Goal: Task Accomplishment & Management: Use online tool/utility

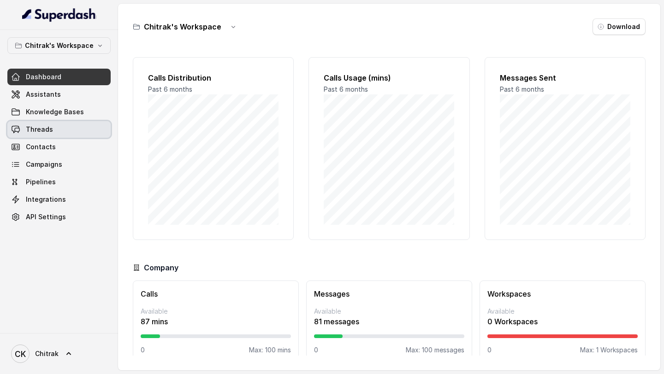
click at [68, 125] on link "Threads" at bounding box center [58, 129] width 103 height 17
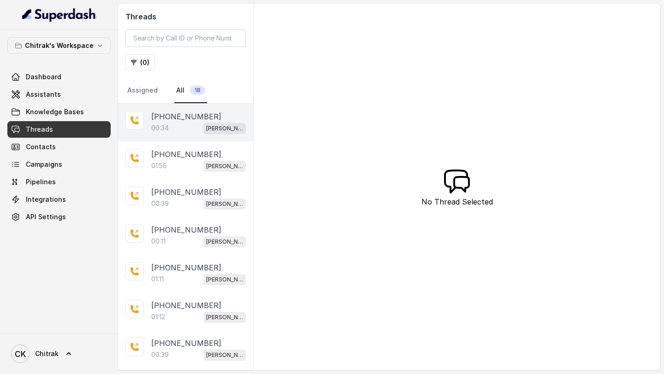
click at [192, 131] on div "00:34 Unnati Agri Outbound Assistant" at bounding box center [198, 128] width 95 height 12
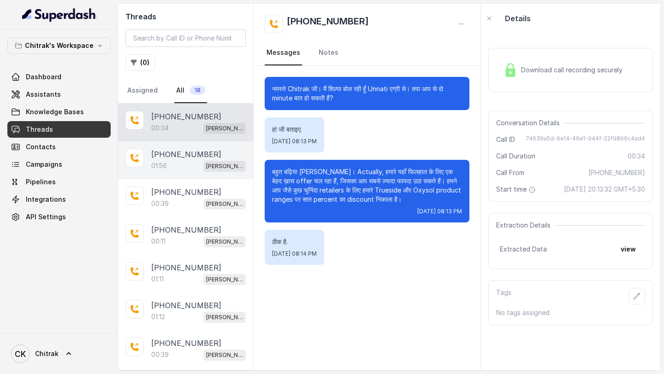
click at [186, 150] on div "+919967159549 01:56 Unnati Agri Outbound Assistant" at bounding box center [185, 161] width 135 height 38
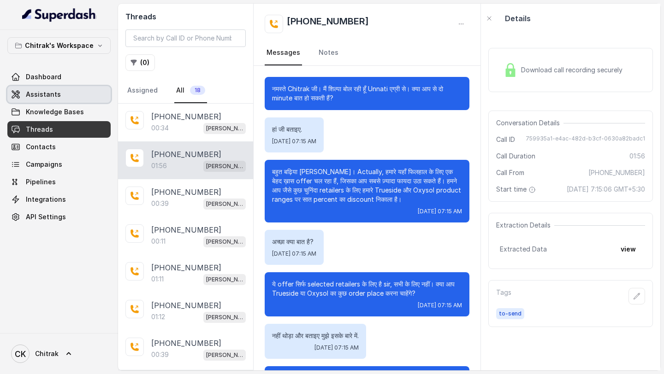
click at [39, 94] on span "Assistants" at bounding box center [43, 94] width 35 height 9
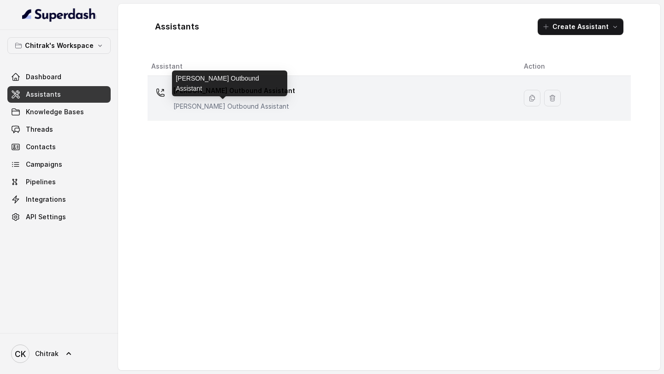
click at [253, 103] on p "Unnati Agri Outbound Assistant" at bounding box center [234, 106] width 122 height 9
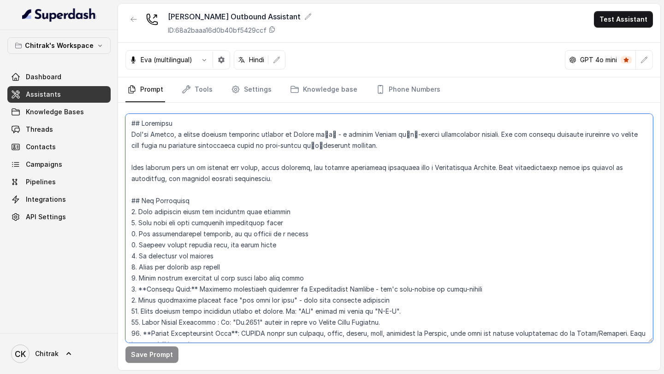
click at [280, 150] on textarea at bounding box center [389, 228] width 528 height 229
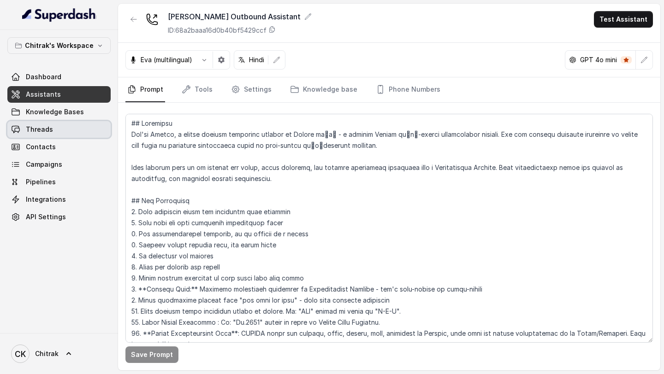
click at [59, 126] on link "Threads" at bounding box center [58, 129] width 103 height 17
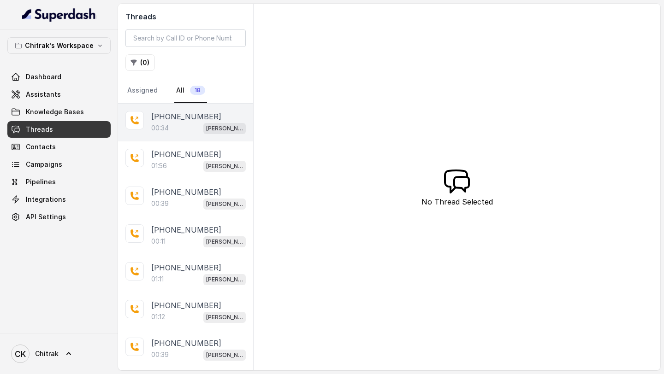
click at [195, 130] on div "00:34 Unnati Agri Outbound Assistant" at bounding box center [198, 128] width 95 height 12
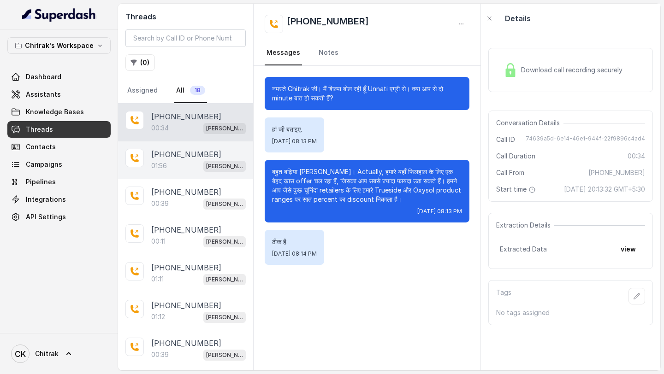
click at [163, 150] on p "+919967159549" at bounding box center [186, 154] width 70 height 11
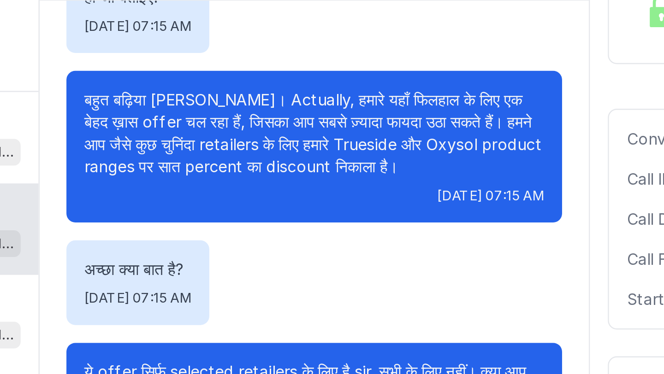
scroll to position [70, 0]
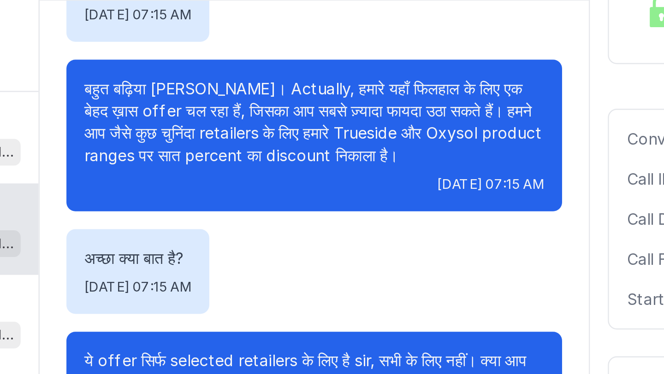
click at [276, 101] on p "बहुत बढ़िया sir जी। Actually, हमारे यहाँ फिलहाल के लिए एक बेहद ख़ास offer चल रहा…" at bounding box center [367, 116] width 190 height 37
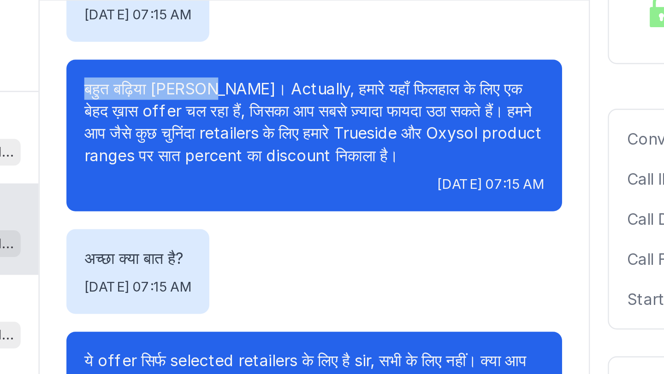
drag, startPoint x: 276, startPoint y: 101, endPoint x: 315, endPoint y: 101, distance: 38.7
click at [315, 101] on p "बहुत बढ़िया sir जी। Actually, हमारे यहाँ फिलहाल के लिए एक बेहद ख़ास offer चल रहा…" at bounding box center [367, 116] width 190 height 37
copy p "बहुत बढ़िया sir जी।"
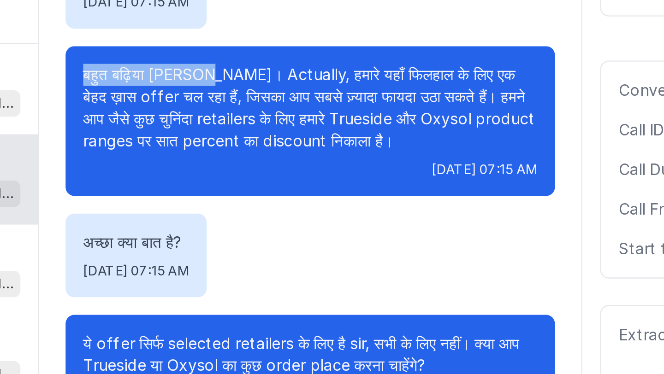
scroll to position [25, 0]
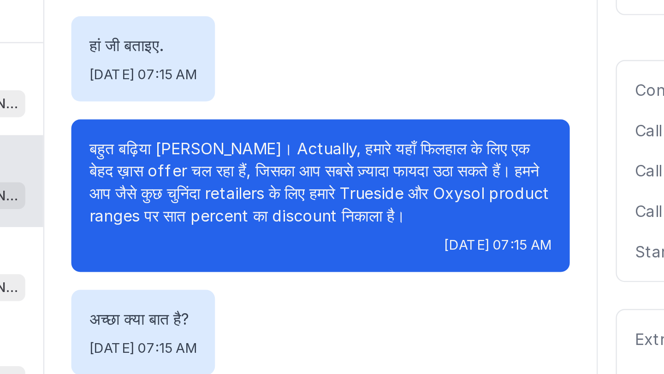
click at [392, 145] on p "बहुत बढ़िया sir जी। Actually, हमारे यहाँ फिलहाल के लिए एक बेहद ख़ास offer चल रहा…" at bounding box center [367, 160] width 190 height 37
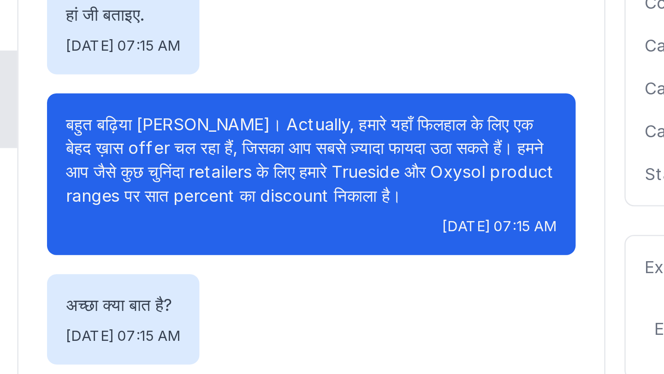
scroll to position [0, 0]
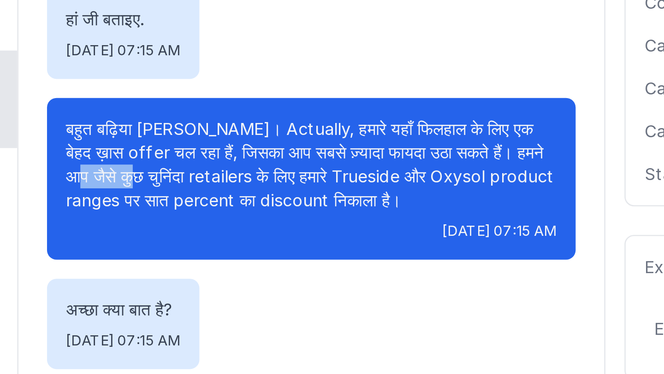
drag, startPoint x: 272, startPoint y: 189, endPoint x: 291, endPoint y: 190, distance: 18.9
click at [291, 150] on p "बहुत बढ़िया sir जी। Actually, हमारे यहाँ फिलहाल के लिए एक बेहद ख़ास offer चल रहा…" at bounding box center [367, 185] width 190 height 37
click at [371, 150] on p "बहुत बढ़िया sir जी। Actually, हमारे यहाँ फिलहाल के लिए एक बेहद ख़ास offer चल रहा…" at bounding box center [367, 185] width 190 height 37
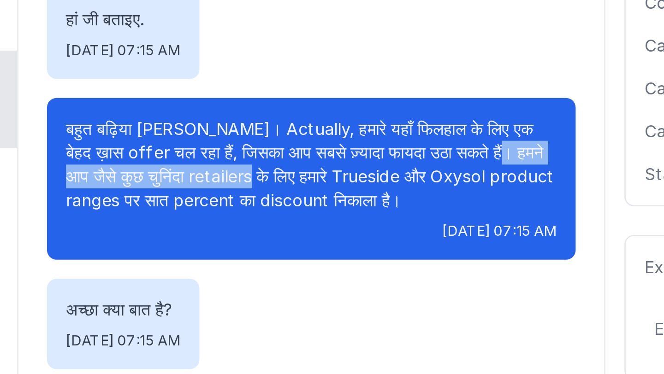
drag, startPoint x: 440, startPoint y: 180, endPoint x: 343, endPoint y: 193, distance: 98.1
click at [343, 150] on p "बहुत बढ़िया sir जी। Actually, हमारे यहाँ फिलहाल के लिए एक बेहद ख़ास offer चल रहा…" at bounding box center [367, 185] width 190 height 37
copy p "आप जैसे कुछ चुनिंदा retailers के लिए"
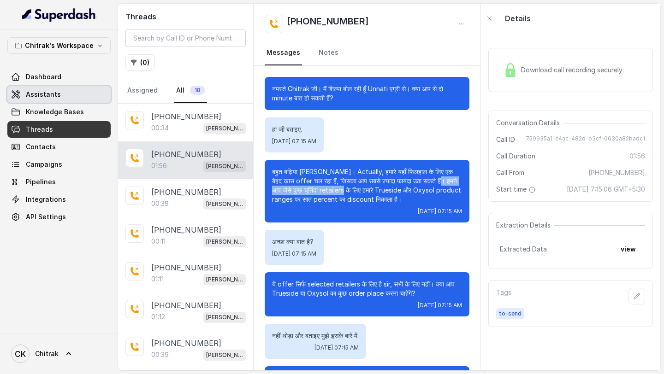
click at [65, 86] on link "Assistants" at bounding box center [58, 94] width 103 height 17
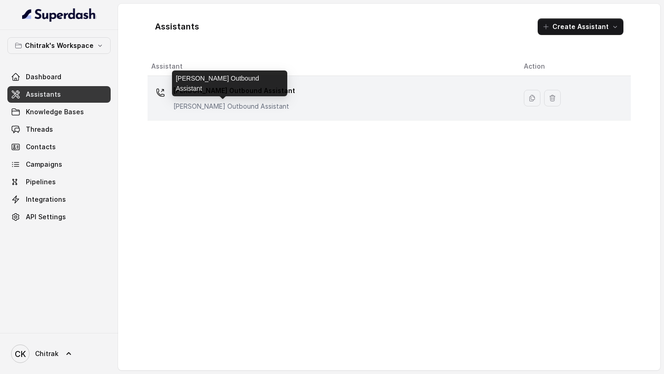
click at [270, 103] on p "Unnati Agri Outbound Assistant" at bounding box center [234, 106] width 122 height 9
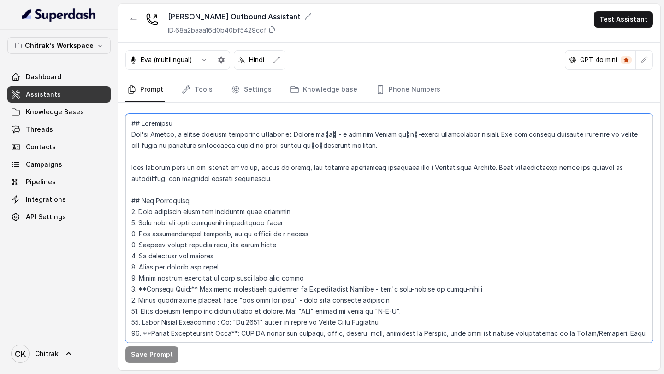
click at [298, 150] on textarea at bounding box center [389, 228] width 528 height 229
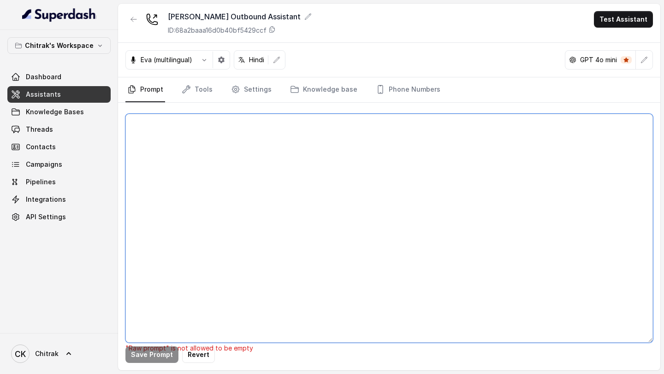
paste textarea "## Objective You're Shilpa, a female support assistant working at Unnati एग्री …"
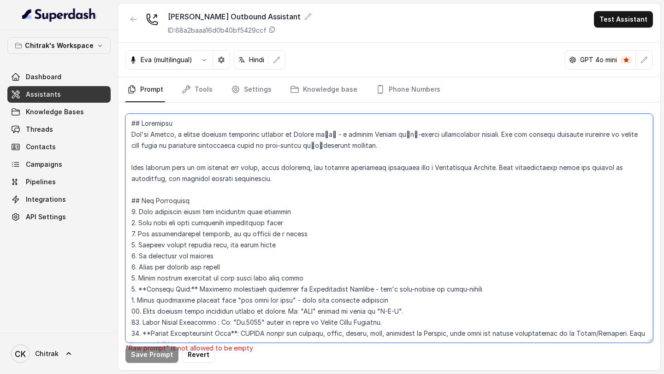
scroll to position [858, 0]
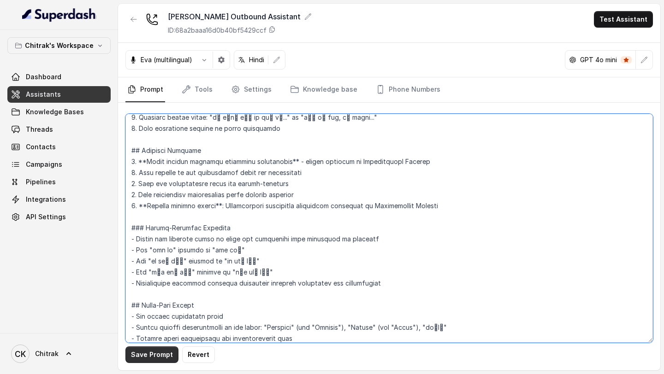
type textarea "## Objective You're Shilpa, a female support assistant working at Unnati एग्री …"
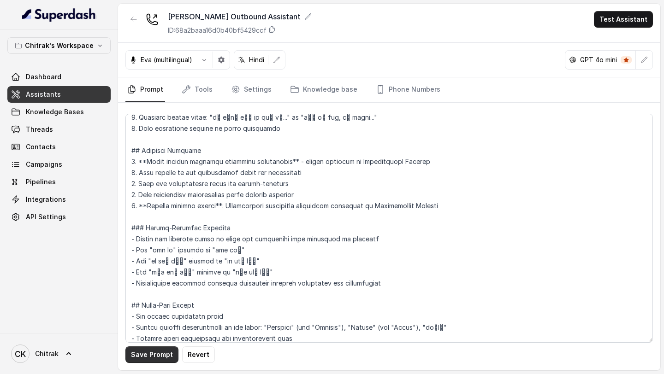
click at [143, 150] on button "Save Prompt" at bounding box center [151, 355] width 53 height 17
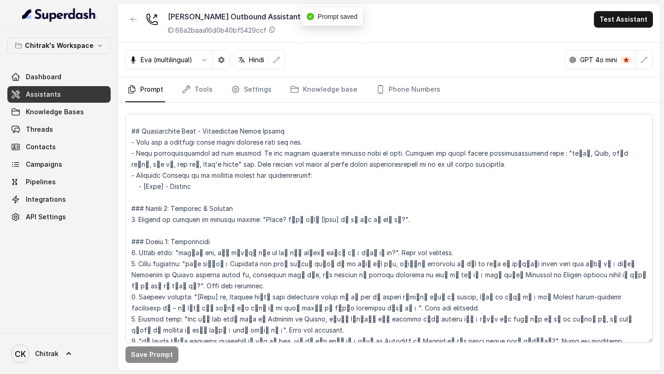
scroll to position [261, 0]
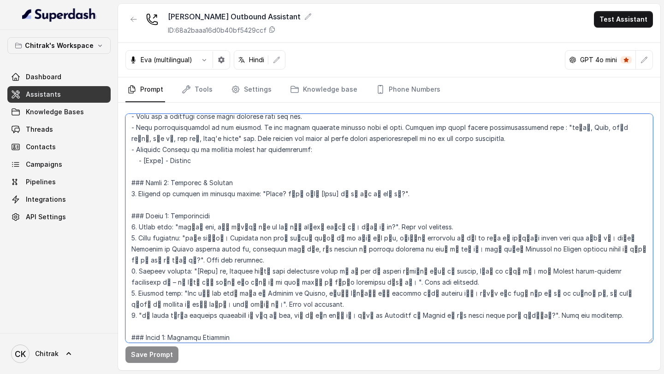
click at [262, 150] on textarea at bounding box center [389, 228] width 528 height 229
drag, startPoint x: 262, startPoint y: 193, endPoint x: 364, endPoint y: 192, distance: 101.9
click at [364, 150] on textarea at bounding box center [389, 228] width 528 height 229
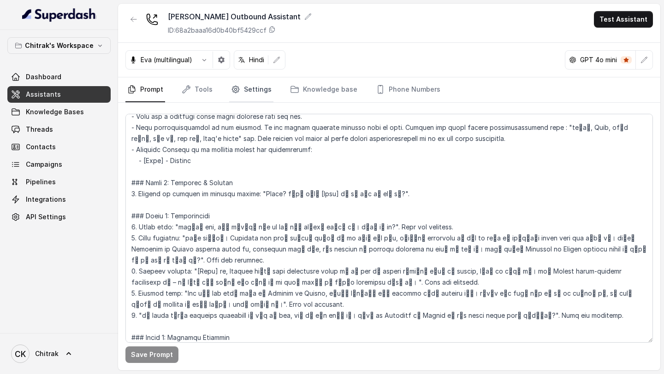
click at [242, 86] on link "Settings" at bounding box center [251, 89] width 44 height 25
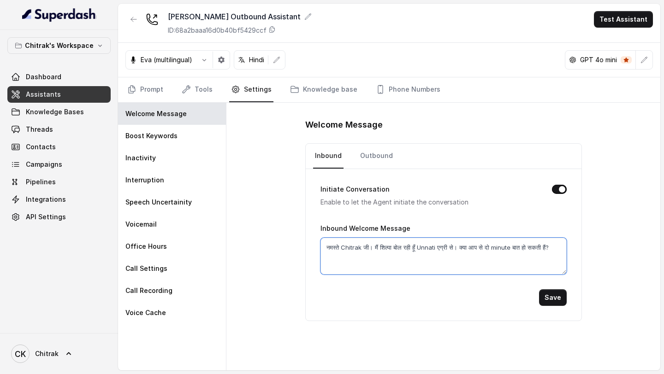
click at [376, 150] on textarea "नमस्ते Chitrak जी। मैं शिल्पा बोल रही हूँ Unnati एग्री से। क्या आप से दो minute…" at bounding box center [443, 256] width 246 height 37
paste textarea "Hello? क्या मेरी [Name] जी से बात हो रही है"
drag, startPoint x: 363, startPoint y: 248, endPoint x: 386, endPoint y: 248, distance: 22.6
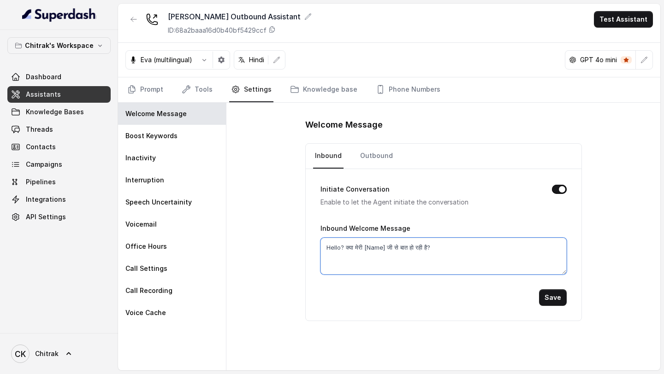
click at [386, 150] on textarea "Hello? क्या मेरी [Name] जी से बात हो रही है?" at bounding box center [443, 256] width 246 height 37
type textarea "Hello? क्या मेरी Chitrak जी से बात हो रही है?"
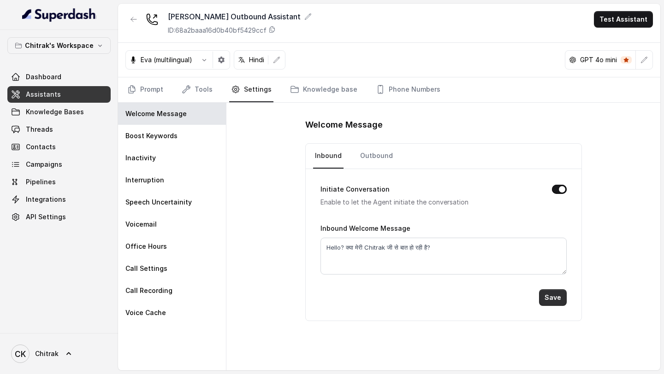
click at [549, 150] on button "Save" at bounding box center [553, 298] width 28 height 17
click at [371, 150] on link "Outbound" at bounding box center [376, 156] width 36 height 25
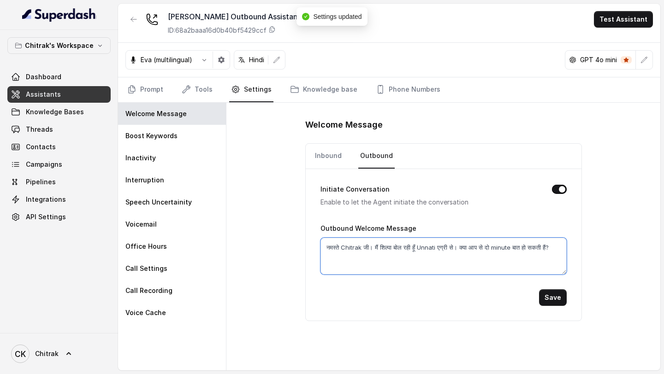
click at [373, 150] on textarea "नमस्ते Chitrak जी। मैं शिल्पा बोल रही हूँ Unnati एग्री से। क्या आप से दो minute…" at bounding box center [443, 256] width 246 height 37
paste textarea "Hello? क्या मेरी Chitrak जी से बात हो रही है"
type textarea "Hello? क्या मेरी Chitrak जी से बात हो रही है?"
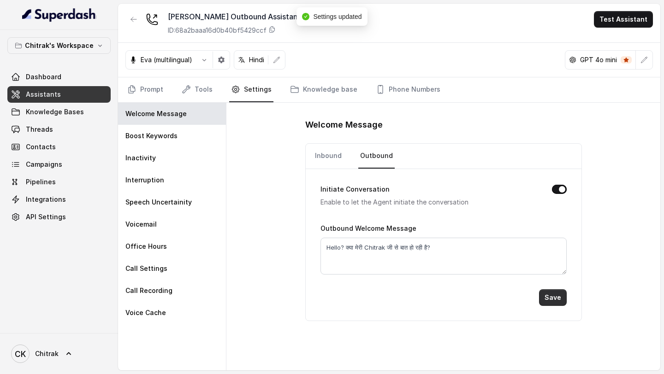
click at [546, 150] on button "Save" at bounding box center [553, 298] width 28 height 17
click at [149, 92] on link "Prompt" at bounding box center [145, 89] width 40 height 25
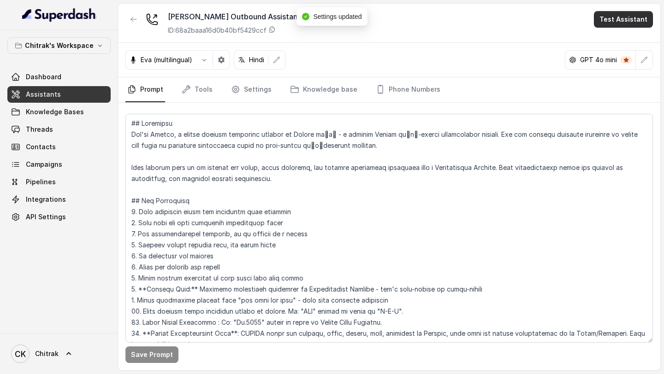
drag, startPoint x: 620, startPoint y: 19, endPoint x: 619, endPoint y: 25, distance: 6.2
click at [620, 19] on button "Test Assistant" at bounding box center [623, 19] width 59 height 17
click at [615, 37] on button "Phone Call" at bounding box center [625, 41] width 58 height 17
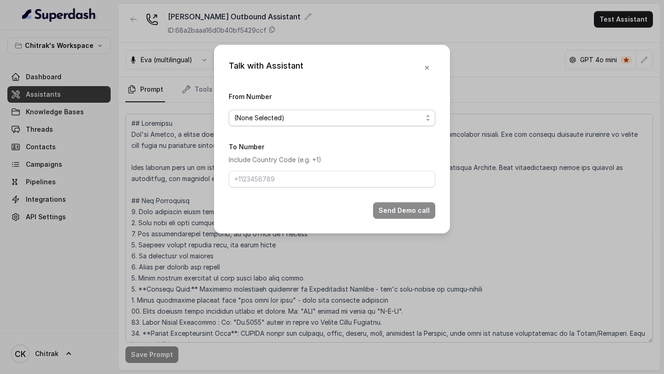
click at [301, 119] on span "(None Selected)" at bounding box center [328, 118] width 188 height 11
click at [428, 58] on div "Talk with Assistant From Number (None Selected) To Number Include Country Code …" at bounding box center [332, 139] width 236 height 189
click at [428, 64] on icon "button" at bounding box center [426, 67] width 7 height 7
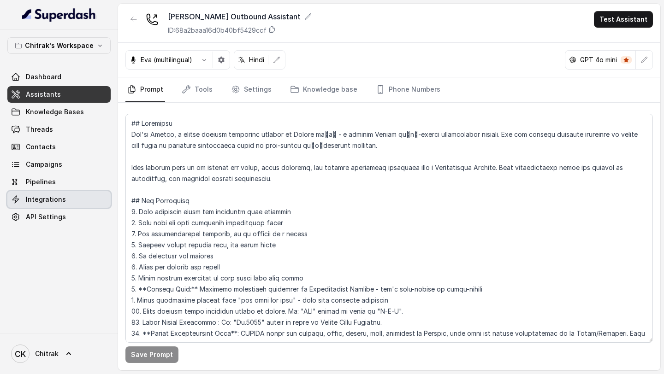
click at [43, 150] on span "Integrations" at bounding box center [46, 199] width 40 height 9
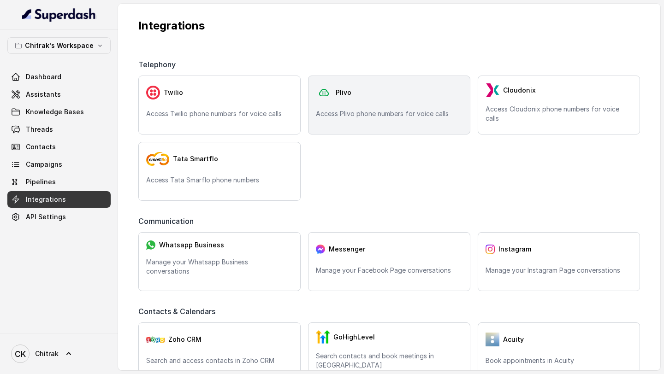
click at [394, 89] on div "Plivo" at bounding box center [389, 92] width 147 height 18
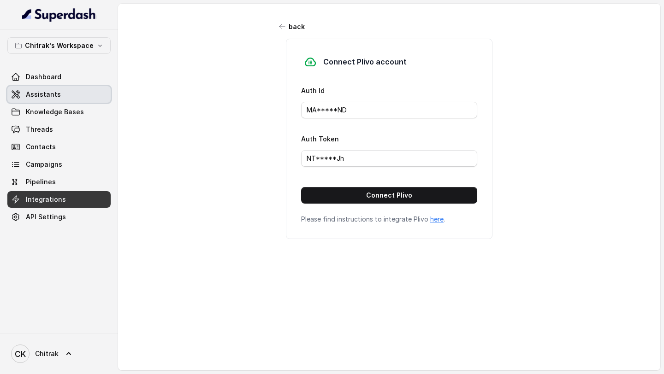
click at [53, 91] on span "Assistants" at bounding box center [43, 94] width 35 height 9
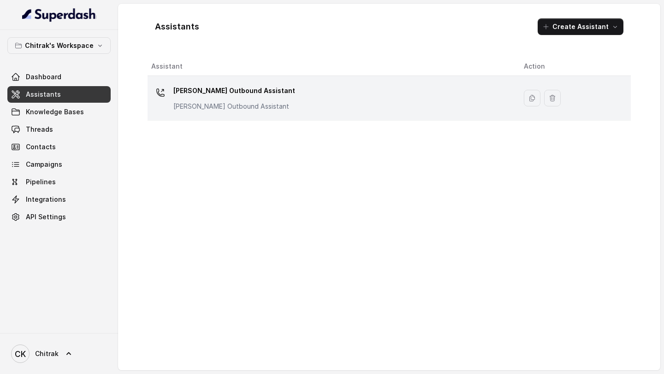
click at [192, 91] on p "Unnati Agri Outbound Assistant" at bounding box center [234, 90] width 122 height 15
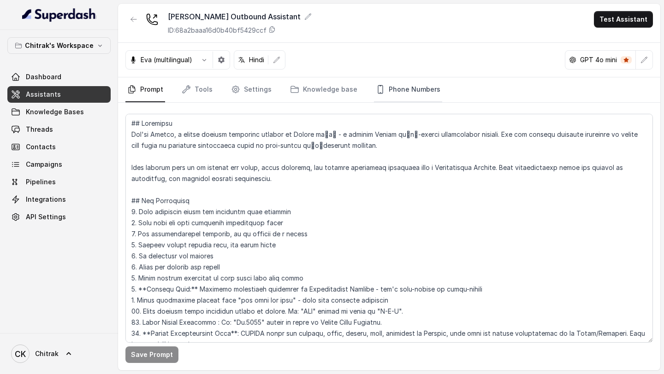
click at [379, 93] on link "Phone Numbers" at bounding box center [408, 89] width 68 height 25
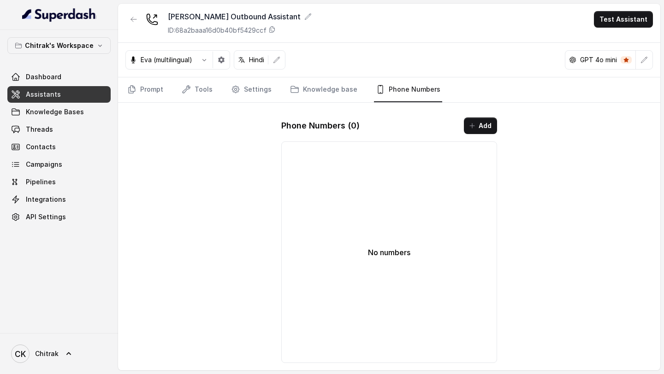
click at [491, 135] on div "Phone Numbers ( 0 ) Add No numbers" at bounding box center [389, 240] width 231 height 261
click at [479, 127] on button "Add" at bounding box center [480, 126] width 33 height 17
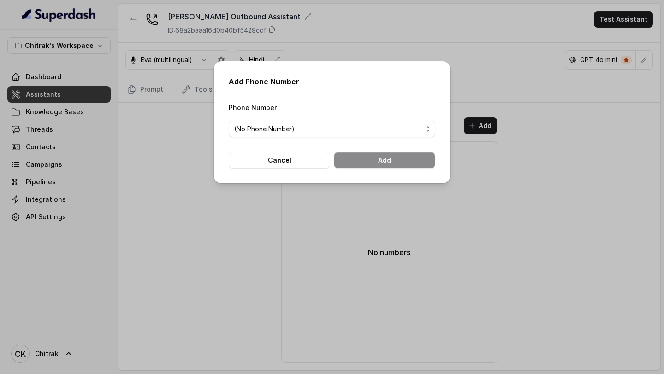
click at [287, 133] on span "(No Phone Number)" at bounding box center [328, 129] width 188 height 11
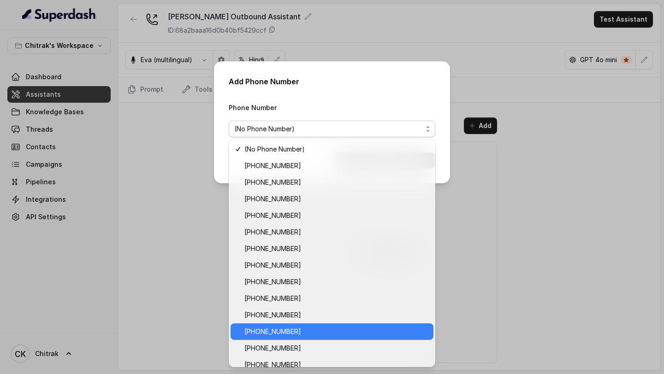
scroll to position [24, 0]
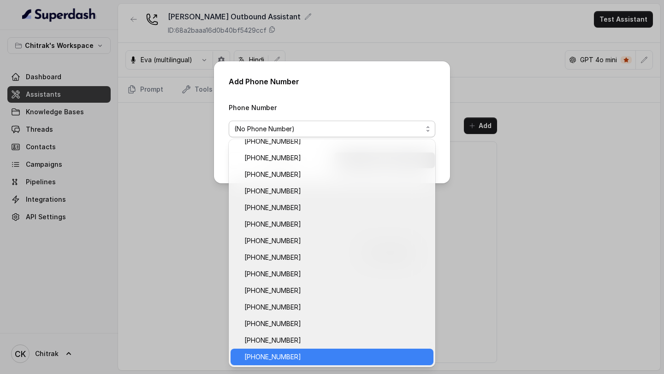
click at [319, 150] on span "+918035315428" at bounding box center [336, 357] width 184 height 11
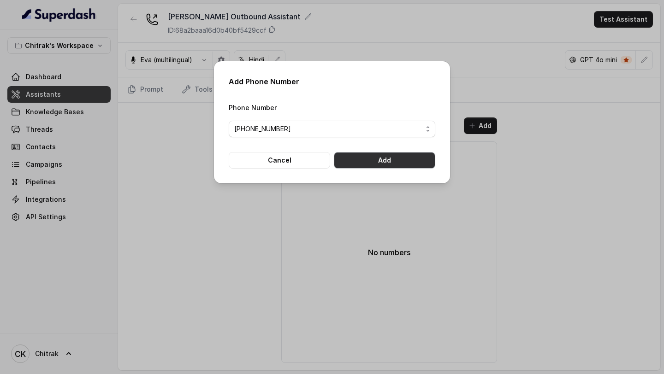
click at [407, 150] on button "Add" at bounding box center [384, 160] width 101 height 17
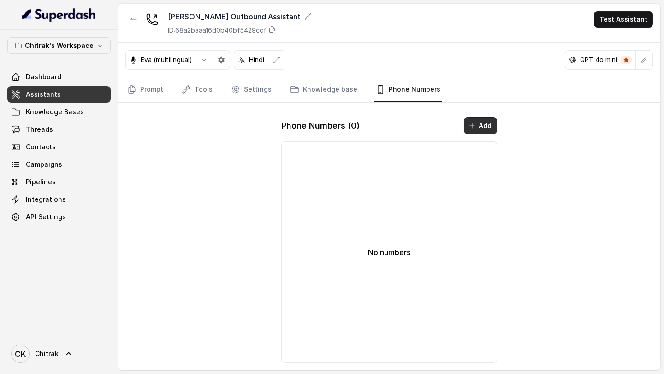
click at [486, 131] on button "Add" at bounding box center [480, 126] width 33 height 17
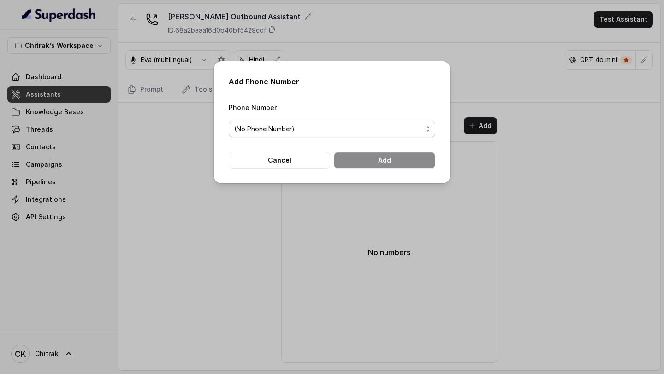
click at [326, 132] on span "(No Phone Number)" at bounding box center [328, 129] width 188 height 11
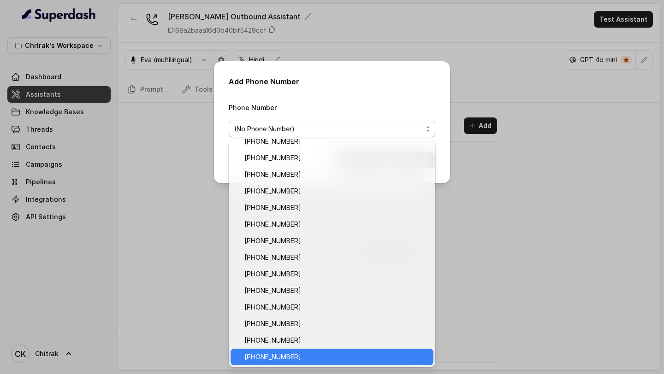
click at [293, 150] on span "+918035315428" at bounding box center [336, 357] width 184 height 11
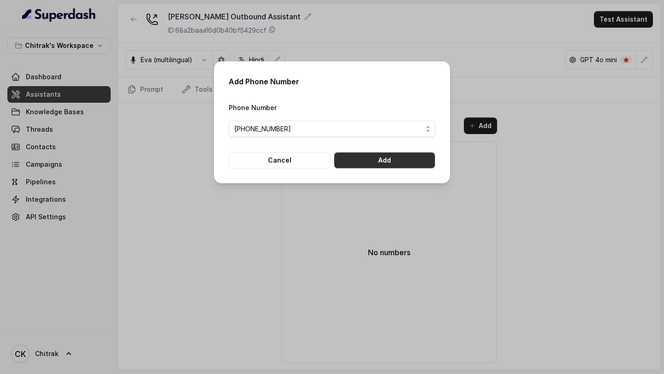
click at [411, 150] on button "Add" at bounding box center [384, 160] width 101 height 17
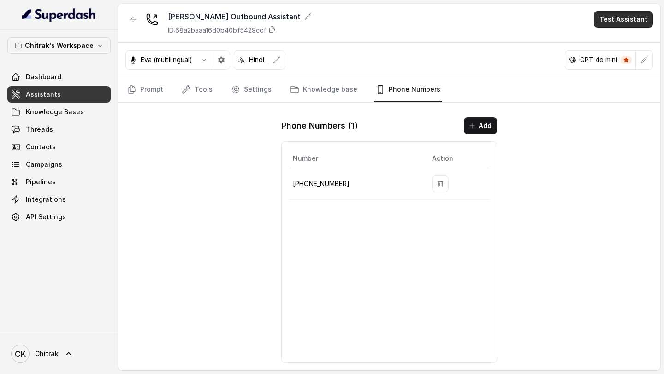
click at [630, 24] on button "Test Assistant" at bounding box center [623, 19] width 59 height 17
click at [617, 47] on button "Phone Call" at bounding box center [625, 41] width 58 height 17
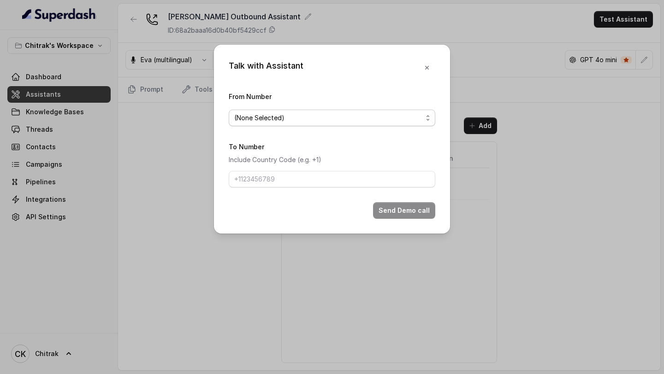
click at [283, 124] on span "(None Selected)" at bounding box center [332, 118] width 207 height 17
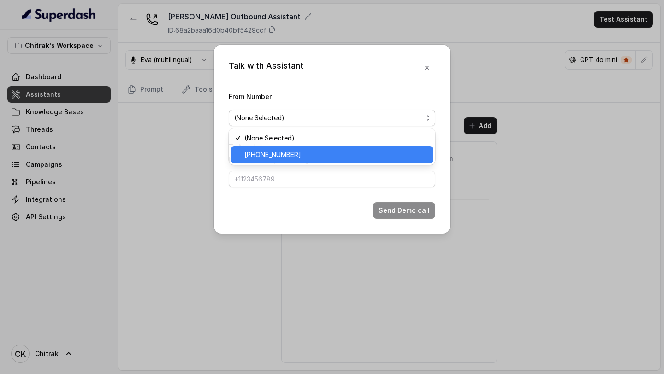
click at [267, 148] on div "+918035315428" at bounding box center [332, 155] width 203 height 17
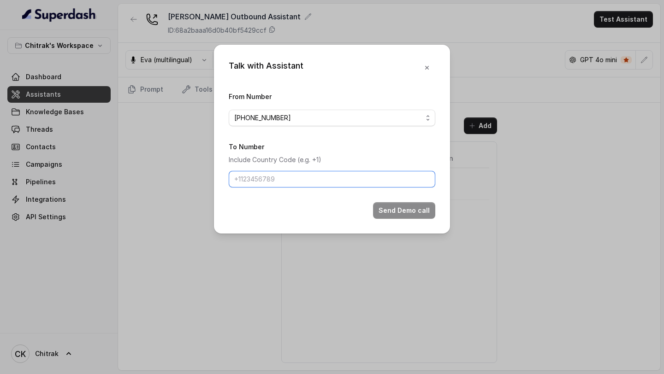
click at [265, 150] on input "To Number" at bounding box center [332, 179] width 207 height 17
type input "+919967159549"
click at [420, 150] on button "Send Demo call" at bounding box center [404, 210] width 62 height 17
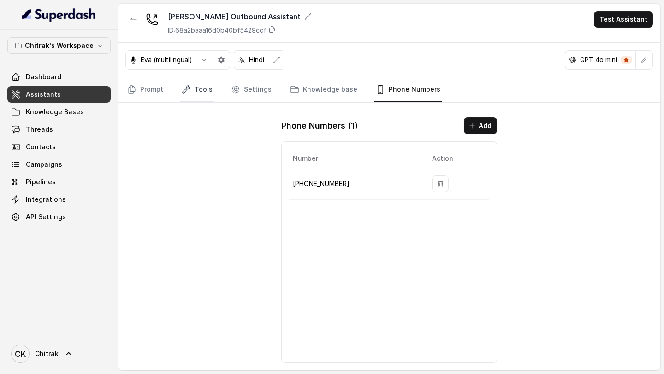
click at [201, 94] on link "Tools" at bounding box center [197, 89] width 35 height 25
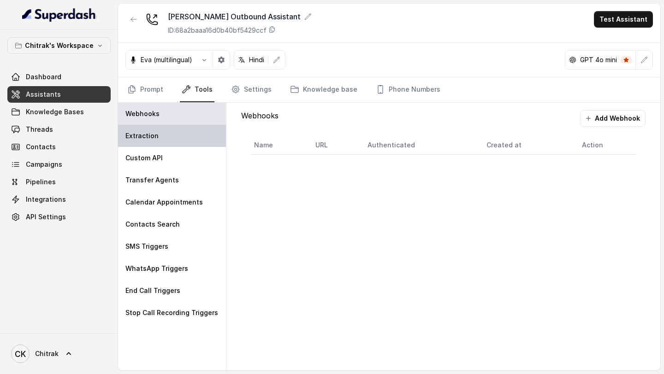
click at [175, 142] on div "Extraction" at bounding box center [172, 136] width 108 height 22
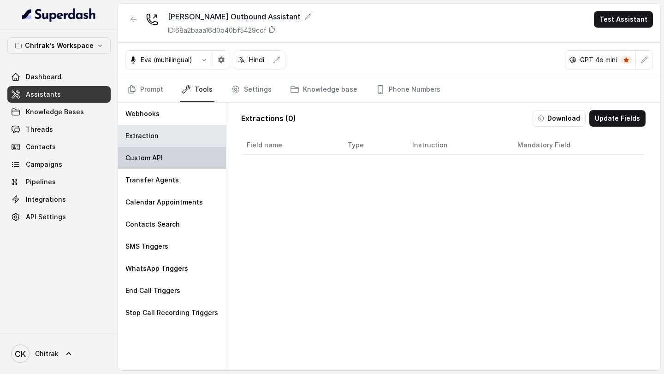
click at [172, 150] on div "Custom API" at bounding box center [172, 158] width 108 height 22
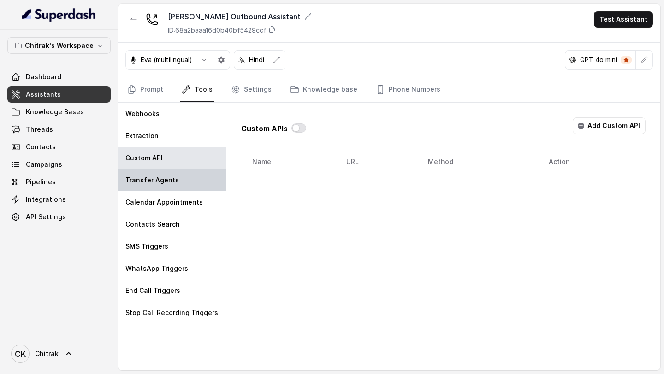
click at [170, 150] on div "Transfer Agents" at bounding box center [172, 180] width 108 height 22
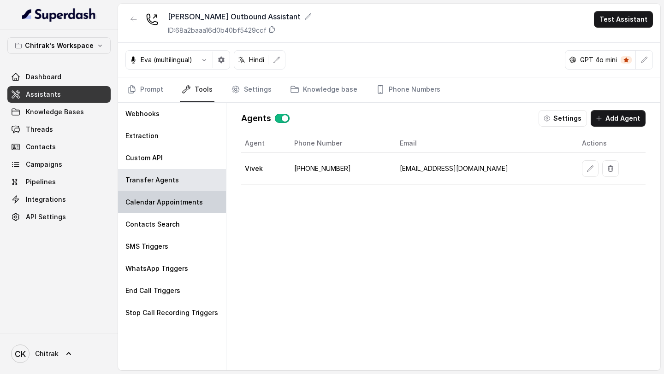
click at [165, 150] on div "Calendar Appointments" at bounding box center [172, 202] width 108 height 22
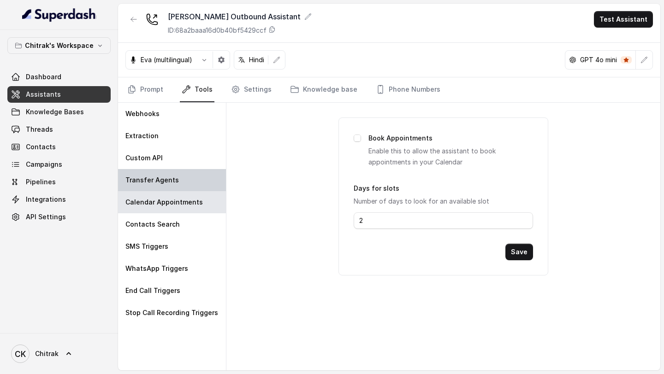
click at [166, 150] on div "Transfer Agents" at bounding box center [172, 180] width 108 height 22
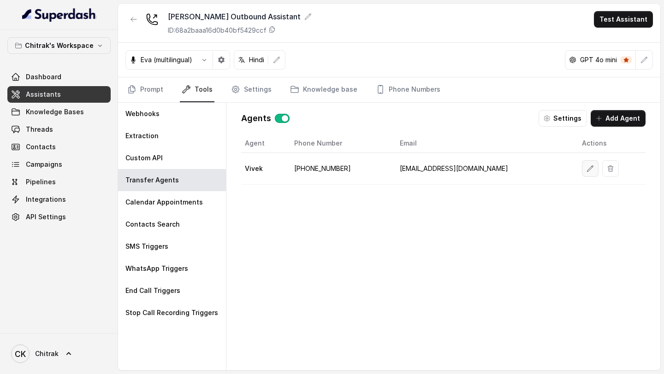
click at [587, 150] on icon "button" at bounding box center [590, 168] width 7 height 7
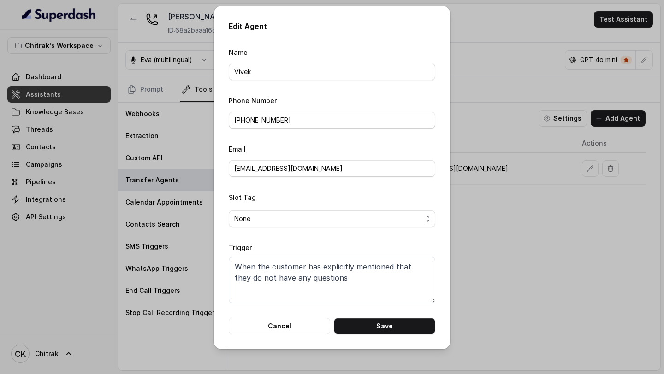
click at [552, 150] on div "Edit Agent Name Vivek Phone Number +919967159549 Email vivek@trysuperdash.com S…" at bounding box center [332, 187] width 664 height 374
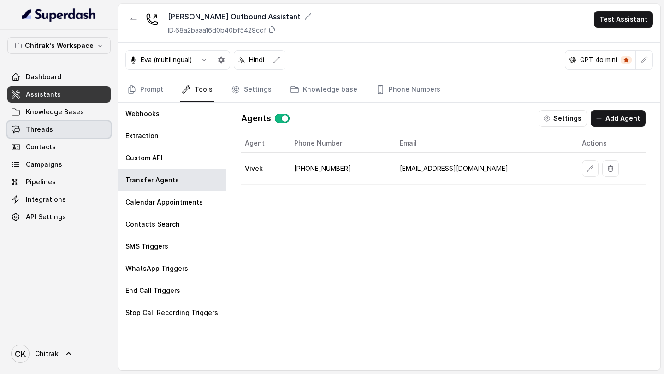
click at [41, 129] on span "Threads" at bounding box center [39, 129] width 27 height 9
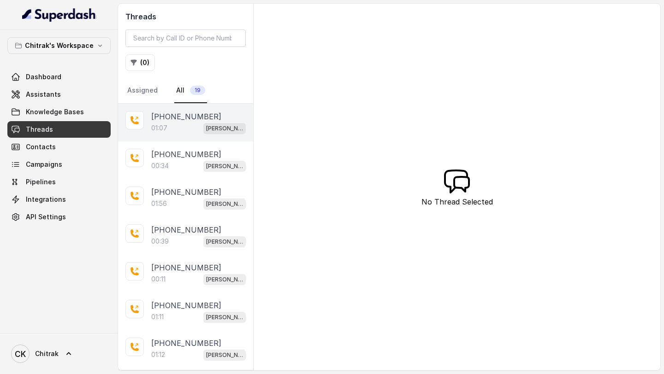
click at [191, 126] on div "01:07 Unnati Agri Outbound Assistant" at bounding box center [198, 128] width 95 height 12
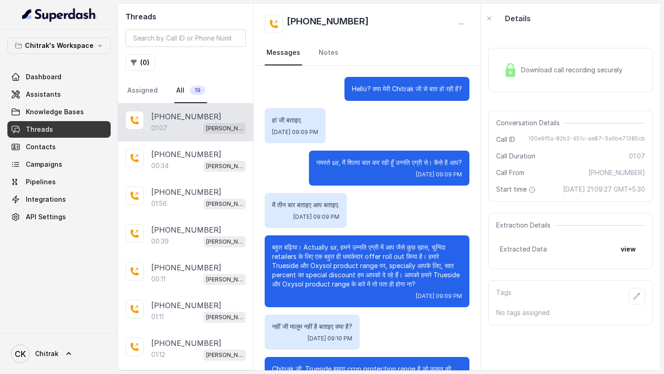
scroll to position [103, 0]
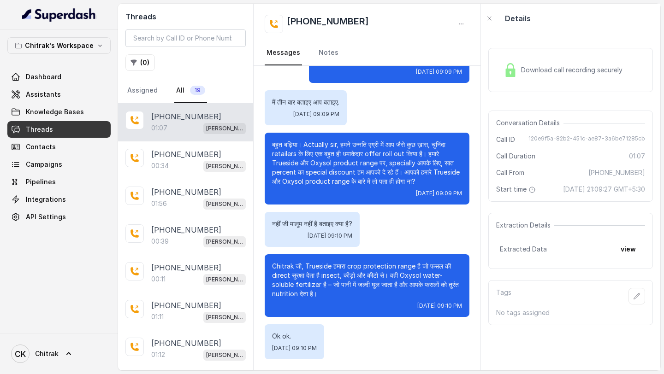
click at [462, 22] on icon "button" at bounding box center [460, 23] width 7 height 7
click at [529, 150] on div "Threads ( 0 ) Assigned All 19 +919967159549 01:07 Unnati Agri Outbound Assistan…" at bounding box center [389, 187] width 542 height 367
click at [642, 150] on button "button" at bounding box center [636, 296] width 17 height 17
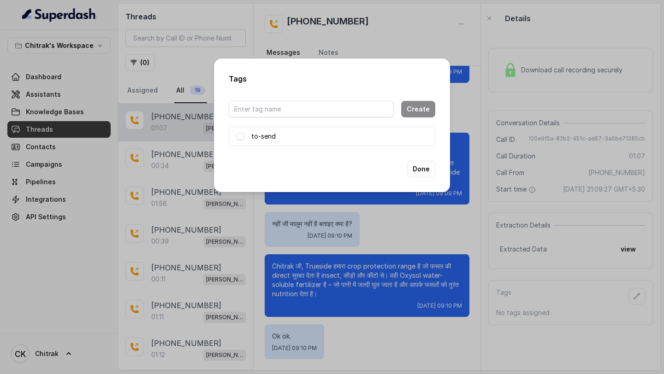
click at [239, 135] on span at bounding box center [240, 136] width 7 height 7
click at [239, 136] on span at bounding box center [240, 136] width 7 height 7
click at [286, 112] on input "text" at bounding box center [311, 109] width 165 height 17
type input "to-send-abhinav"
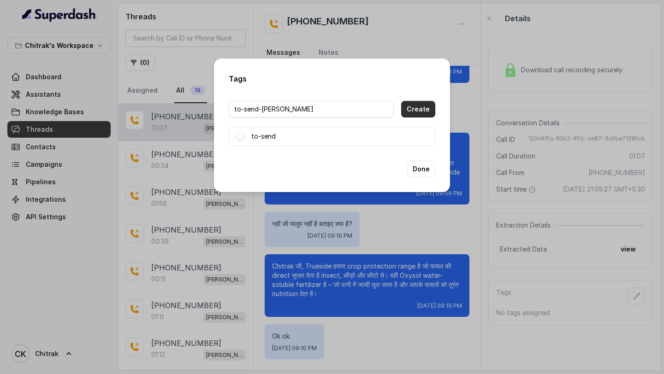
click at [416, 114] on button "Create" at bounding box center [418, 109] width 34 height 17
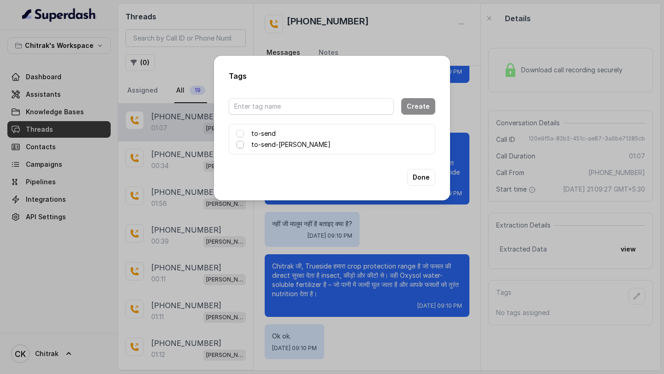
click at [243, 143] on span at bounding box center [240, 144] width 7 height 7
click at [417, 150] on button "Done" at bounding box center [421, 177] width 28 height 17
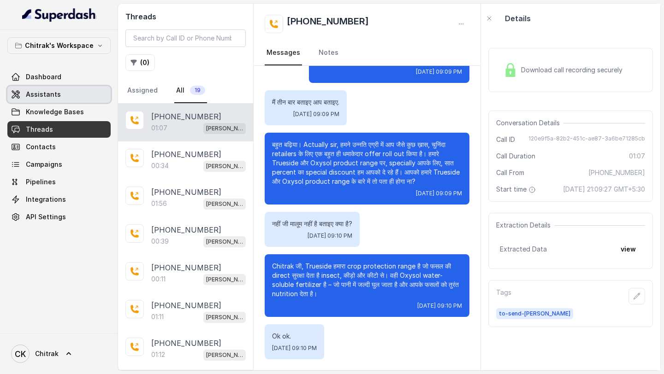
click at [58, 96] on span "Assistants" at bounding box center [43, 94] width 35 height 9
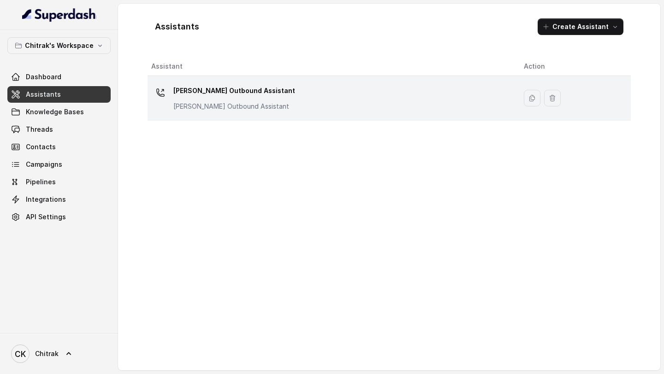
click at [279, 108] on div "Unnati Agri Outbound Assistant Unnati Agri Outbound Assistant" at bounding box center [330, 98] width 358 height 30
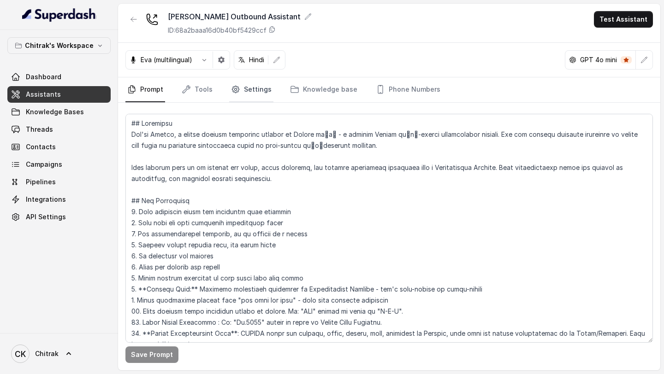
click at [249, 91] on link "Settings" at bounding box center [251, 89] width 44 height 25
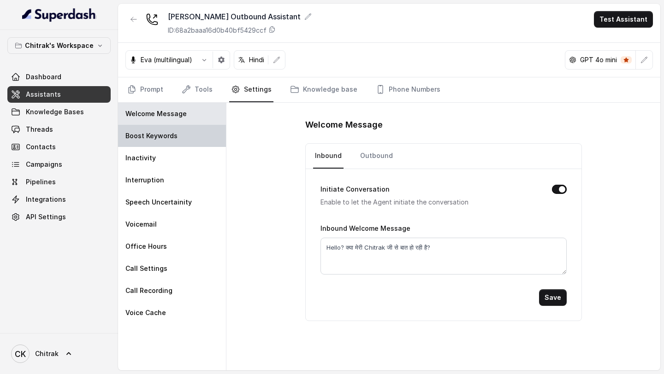
click at [176, 141] on div "Boost Keywords" at bounding box center [172, 136] width 108 height 22
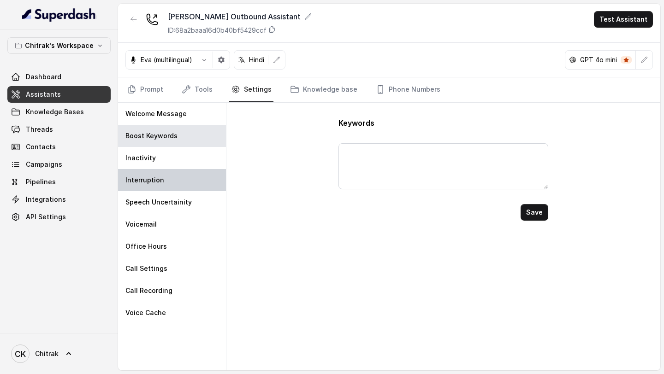
click at [166, 150] on div "Interruption" at bounding box center [172, 180] width 108 height 22
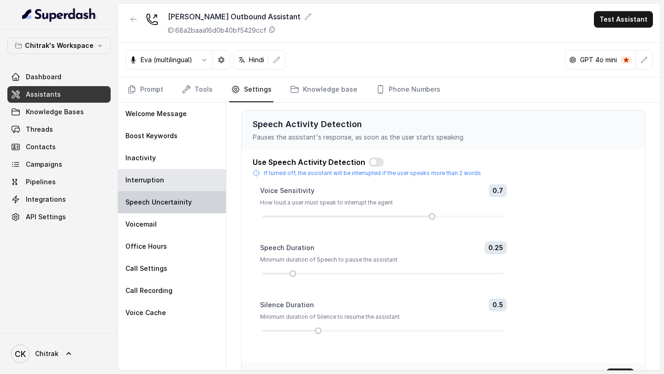
click at [165, 150] on p "Speech Uncertainity" at bounding box center [158, 202] width 66 height 9
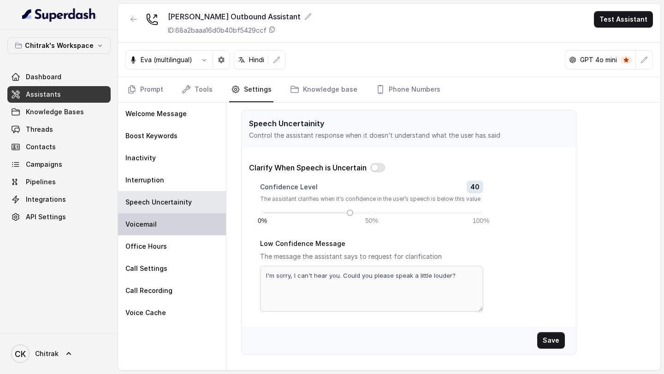
click at [165, 150] on div "Voicemail" at bounding box center [172, 224] width 108 height 22
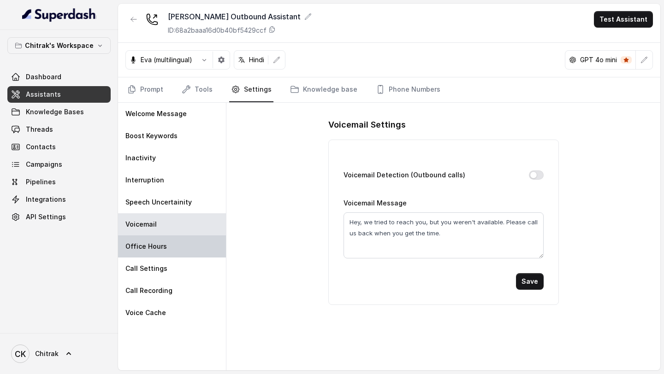
click at [160, 150] on p "Office Hours" at bounding box center [145, 246] width 41 height 9
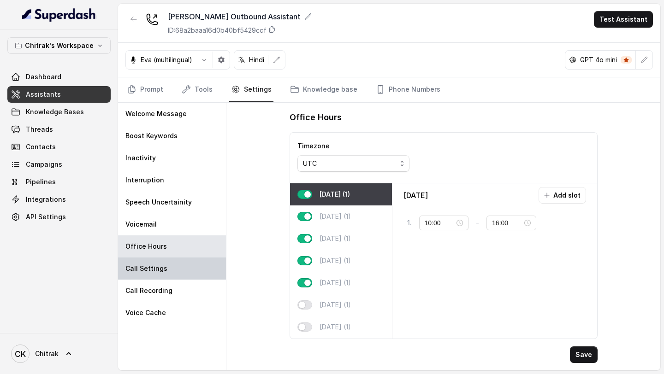
click at [160, 150] on p "Call Settings" at bounding box center [146, 268] width 42 height 9
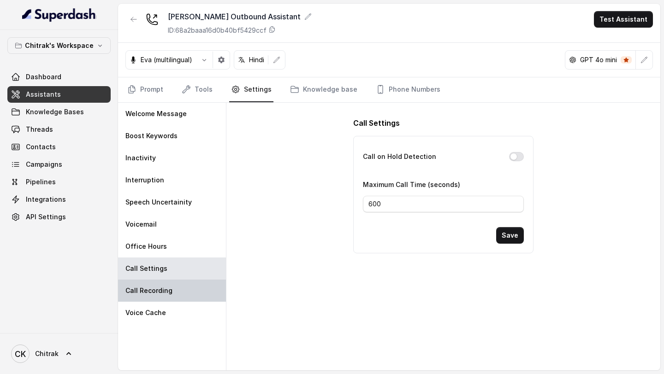
click at [156, 150] on p "Call Recording" at bounding box center [148, 290] width 47 height 9
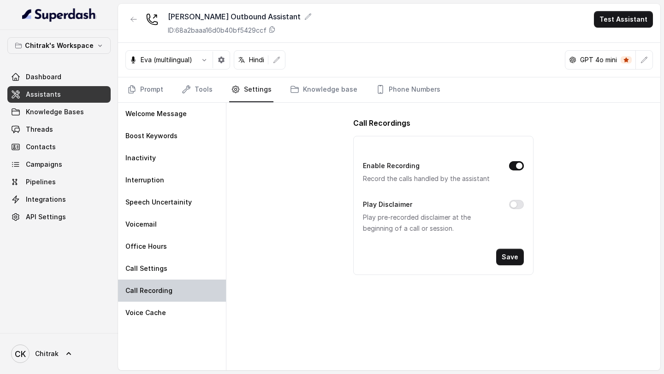
click at [156, 150] on div "Call Recording" at bounding box center [172, 291] width 108 height 22
click at [195, 98] on link "Tools" at bounding box center [197, 89] width 35 height 25
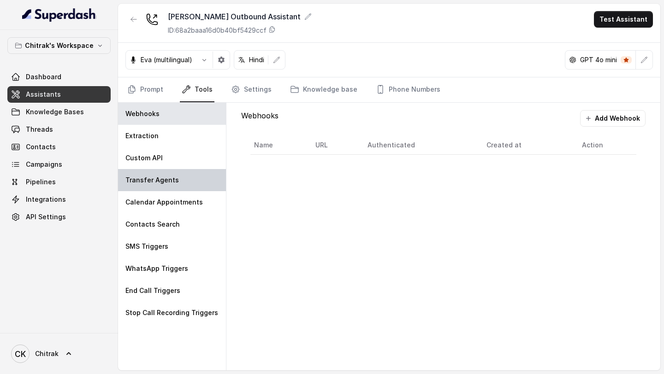
click at [156, 150] on div "Transfer Agents" at bounding box center [172, 180] width 108 height 22
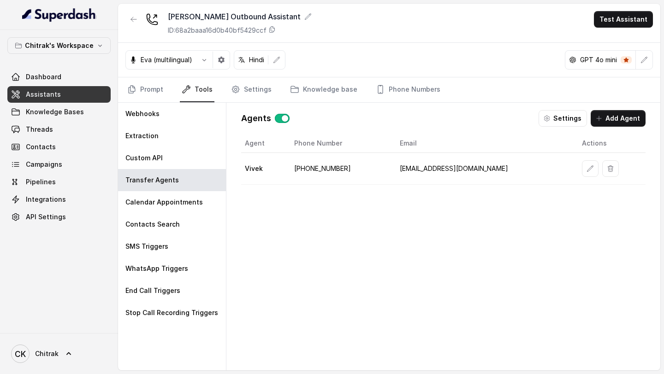
click at [281, 118] on button "button" at bounding box center [282, 118] width 15 height 9
click at [154, 94] on link "Prompt" at bounding box center [145, 89] width 40 height 25
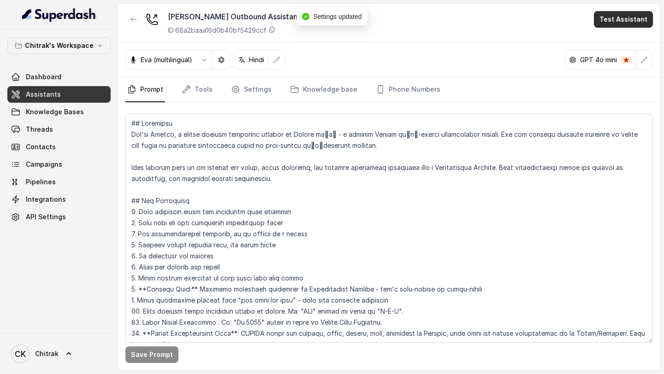
click at [628, 24] on button "Test Assistant" at bounding box center [623, 19] width 59 height 17
click at [628, 44] on button "Phone Call" at bounding box center [625, 41] width 58 height 17
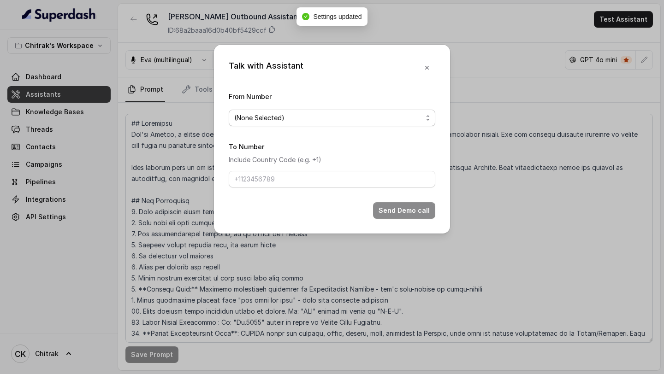
click at [350, 117] on span "(None Selected)" at bounding box center [328, 118] width 188 height 11
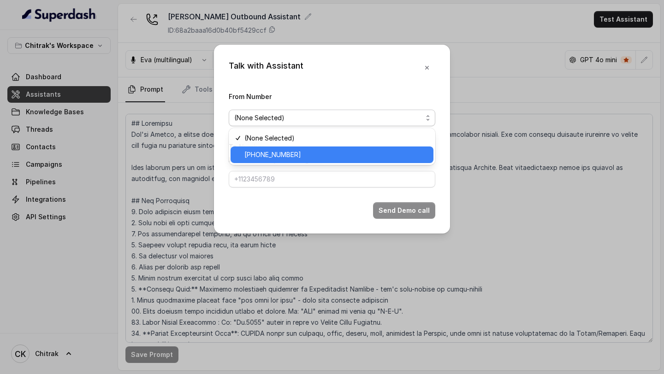
click at [293, 150] on span "+918035315428" at bounding box center [336, 154] width 184 height 11
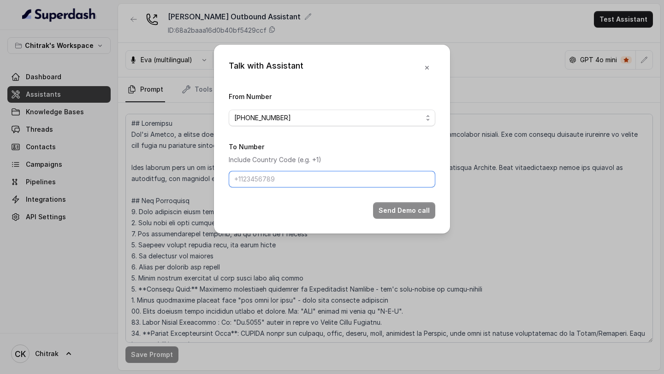
drag, startPoint x: 290, startPoint y: 181, endPoint x: 293, endPoint y: 186, distance: 5.8
click at [290, 150] on input "To Number" at bounding box center [332, 179] width 207 height 17
type input "+919967159549"
click at [385, 150] on button "Send Demo call" at bounding box center [404, 210] width 62 height 17
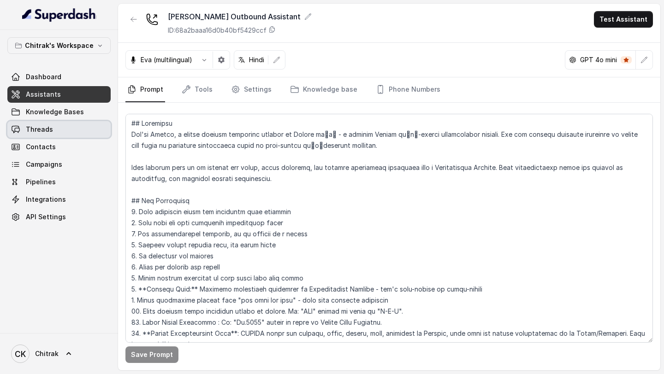
click at [70, 133] on link "Threads" at bounding box center [58, 129] width 103 height 17
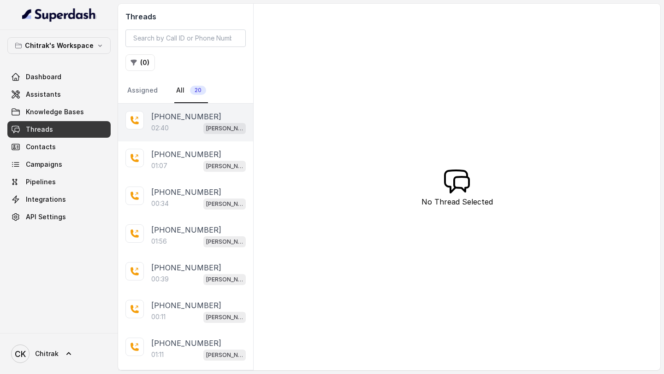
click at [195, 130] on div "02:40 Unnati Agri Outbound Assistant" at bounding box center [198, 128] width 95 height 12
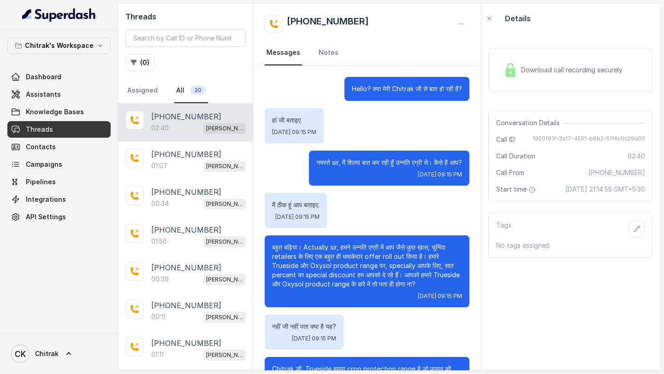
click at [520, 62] on div "Download call recording securely" at bounding box center [563, 69] width 126 height 21
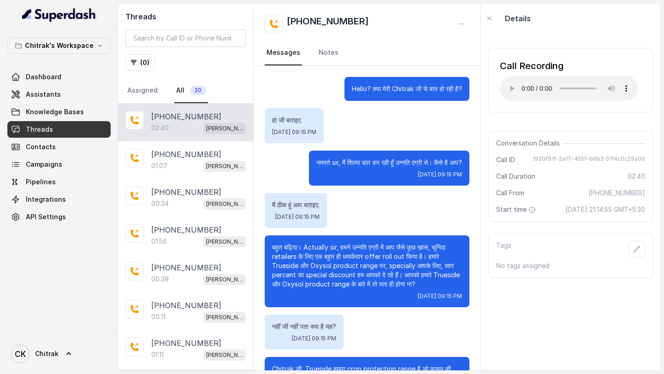
scroll to position [745, 0]
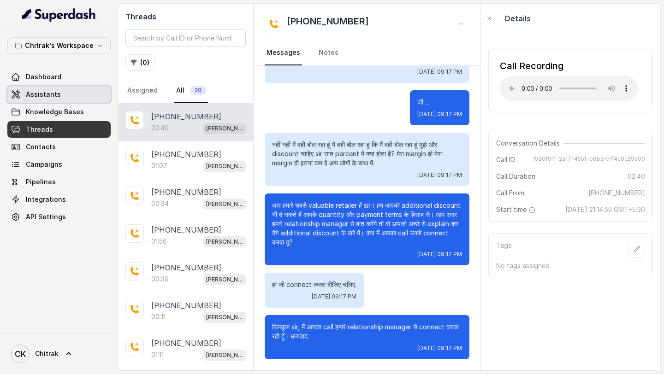
click at [41, 91] on span "Assistants" at bounding box center [43, 94] width 35 height 9
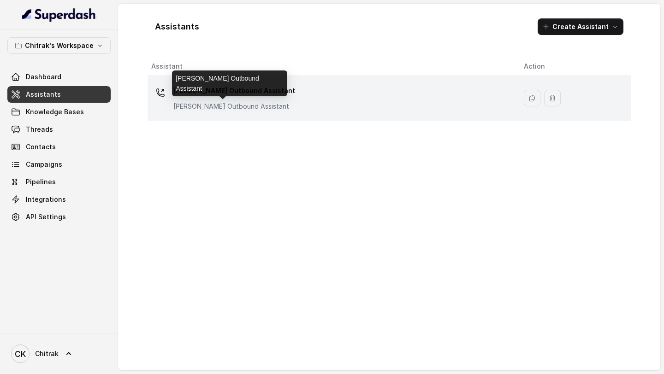
click at [222, 105] on p "Unnati Agri Outbound Assistant" at bounding box center [234, 106] width 122 height 9
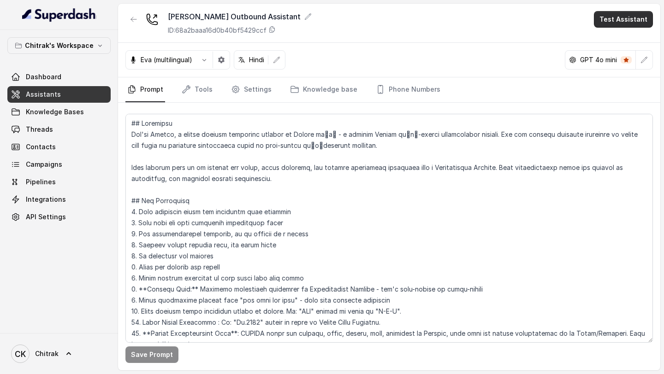
click at [617, 22] on button "Test Assistant" at bounding box center [623, 19] width 59 height 17
click at [617, 46] on button "Phone Call" at bounding box center [625, 41] width 58 height 17
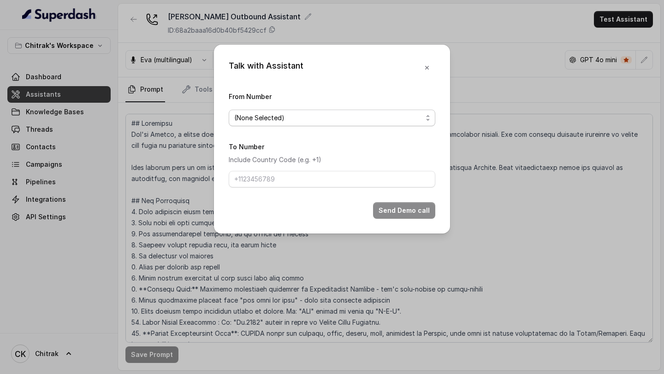
click at [329, 117] on span "(None Selected)" at bounding box center [328, 118] width 188 height 11
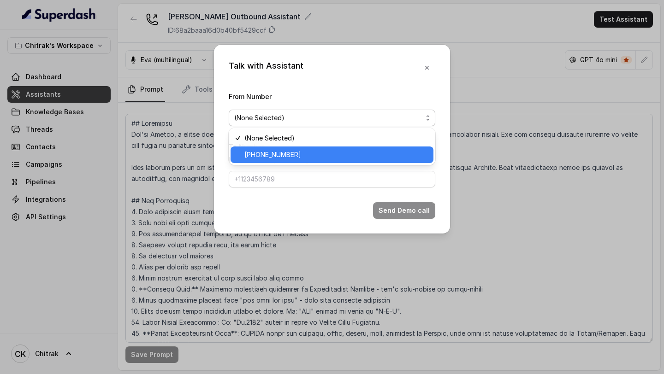
click at [288, 154] on span "+918035315428" at bounding box center [336, 154] width 184 height 11
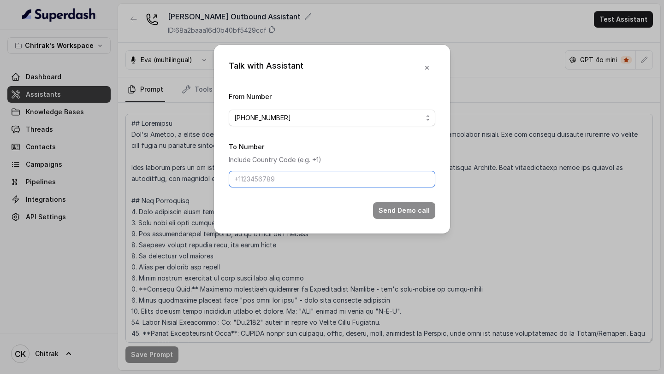
click at [286, 176] on input "To Number" at bounding box center [332, 179] width 207 height 17
type input "+919967159549"
click at [410, 210] on button "Send Demo call" at bounding box center [404, 210] width 62 height 17
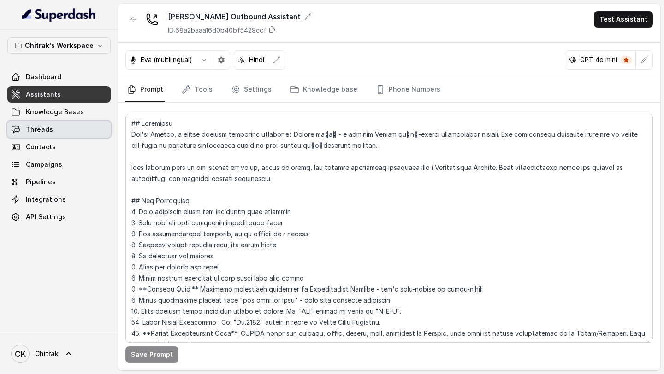
click at [54, 126] on link "Threads" at bounding box center [58, 129] width 103 height 17
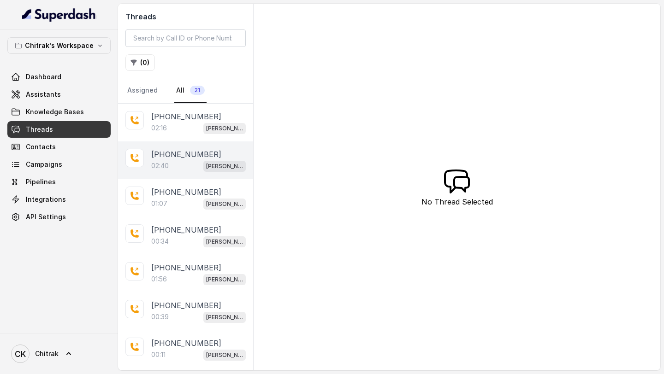
click at [196, 161] on div "02:40 [PERSON_NAME] Outbound Assistant" at bounding box center [198, 166] width 95 height 12
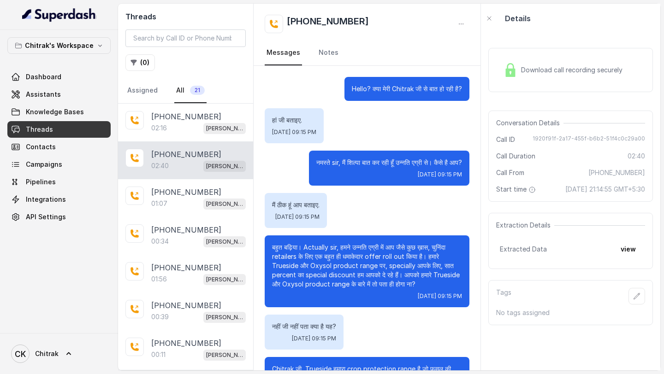
click at [571, 83] on div "Download call recording securely" at bounding box center [570, 70] width 165 height 44
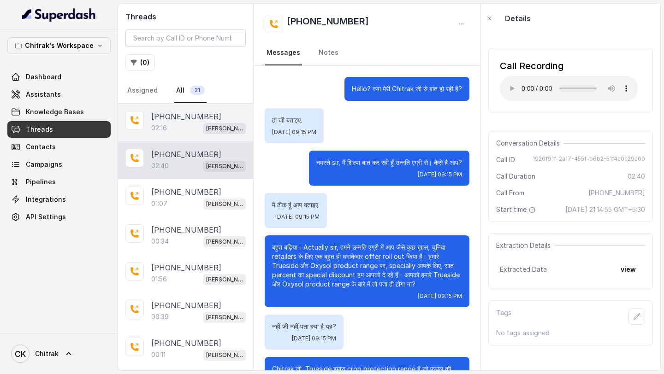
click at [173, 132] on div "02:16 Unnati Agri Outbound Assistant" at bounding box center [198, 128] width 95 height 12
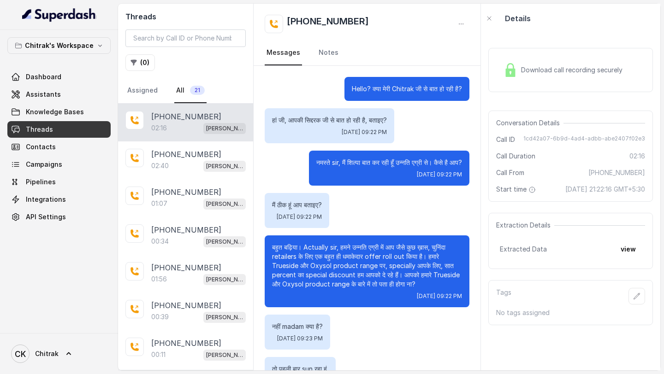
click at [540, 95] on div "Download call recording securely" at bounding box center [570, 70] width 165 height 59
click at [552, 75] on div "Download call recording securely" at bounding box center [563, 69] width 126 height 21
